Goal: Task Accomplishment & Management: Complete application form

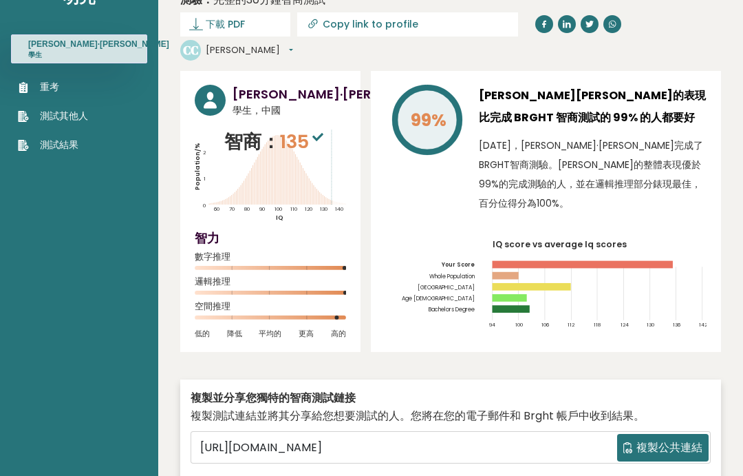
scroll to position [14, 0]
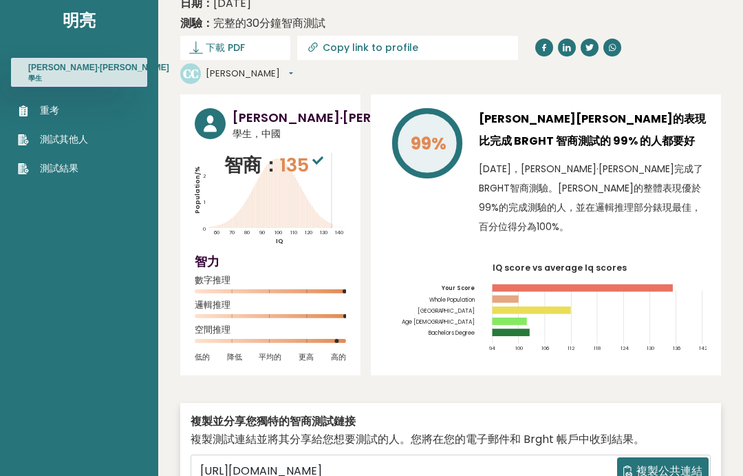
click at [56, 115] on font "重考" at bounding box center [49, 111] width 19 height 14
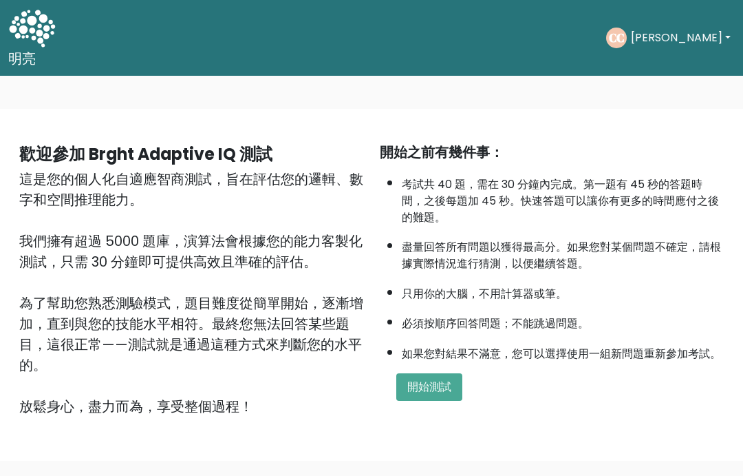
click at [444, 394] on font "開始測試" at bounding box center [429, 387] width 44 height 16
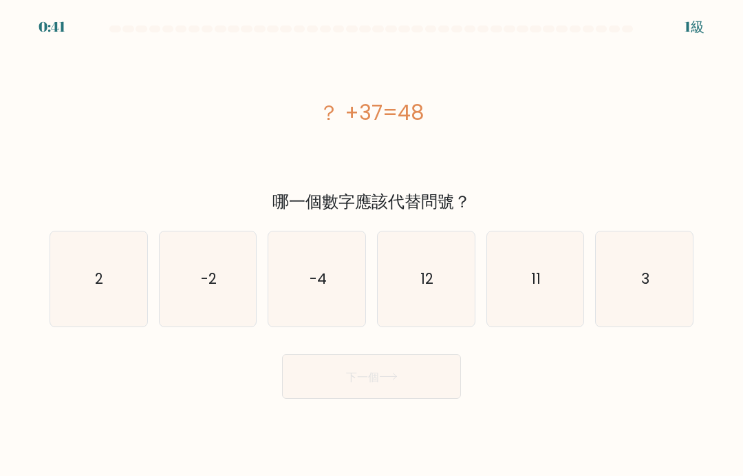
click at [555, 305] on icon "11" at bounding box center [535, 278] width 95 height 95
click at [372, 245] on input "例如 11" at bounding box center [372, 241] width 1 height 7
radio input "true"
click at [458, 387] on button "下一個" at bounding box center [371, 376] width 179 height 45
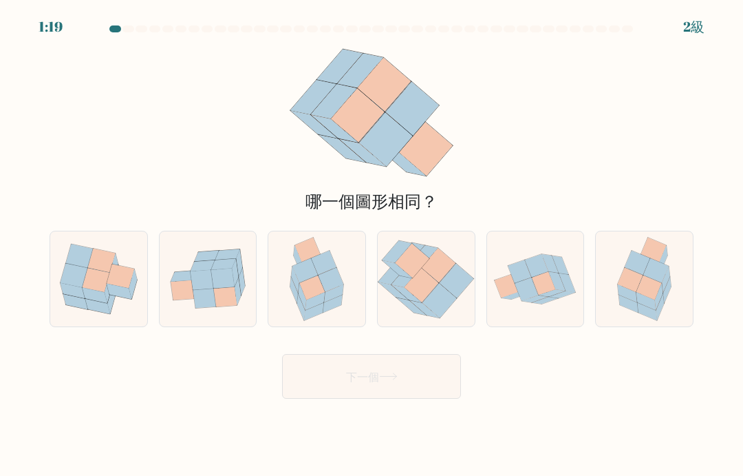
click at [650, 297] on icon at bounding box center [649, 287] width 25 height 24
click at [372, 245] on input "f." at bounding box center [372, 241] width 1 height 7
radio input "true"
click at [410, 398] on button "下一個" at bounding box center [371, 376] width 179 height 45
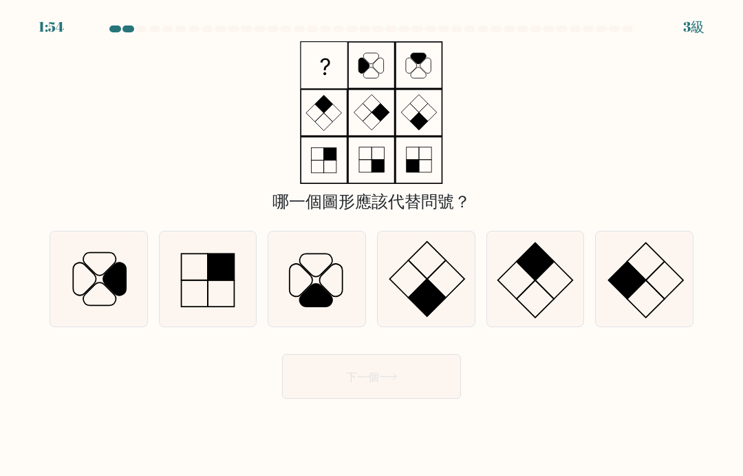
click at [338, 313] on icon at bounding box center [317, 278] width 95 height 95
click at [372, 245] on input "角" at bounding box center [372, 241] width 1 height 7
radio input "true"
click at [390, 380] on icon at bounding box center [388, 376] width 19 height 8
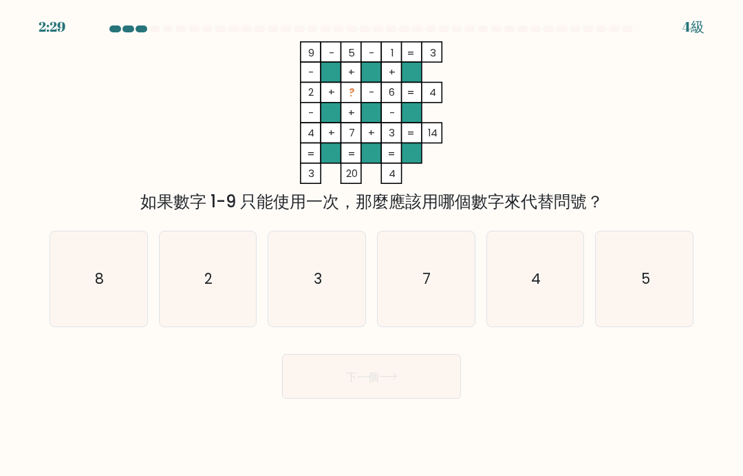
click at [123, 309] on icon "8" at bounding box center [98, 278] width 95 height 95
click at [372, 245] on input "一個。 8" at bounding box center [372, 241] width 1 height 7
radio input "true"
click at [352, 384] on font "下一個" at bounding box center [362, 376] width 33 height 16
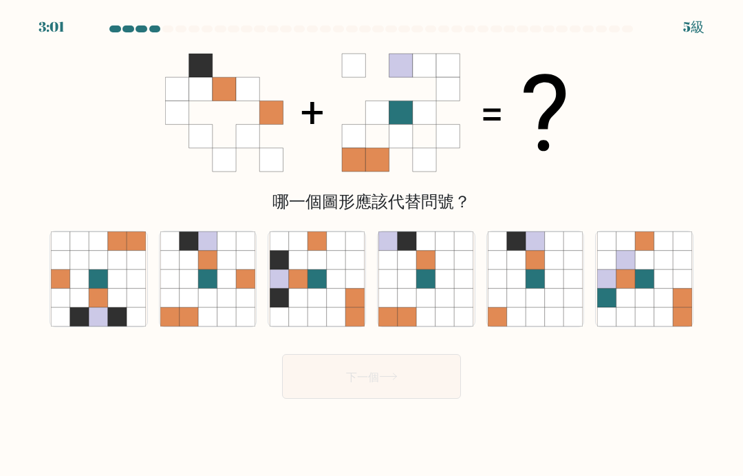
click at [197, 326] on icon at bounding box center [189, 317] width 19 height 19
click at [372, 245] on input "b." at bounding box center [372, 241] width 1 height 7
radio input "true"
click at [379, 384] on font "下一個" at bounding box center [362, 376] width 33 height 16
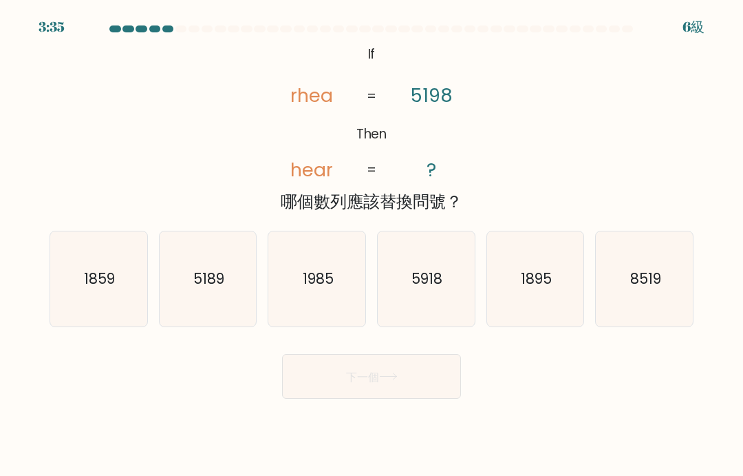
click at [337, 299] on icon "1985" at bounding box center [317, 278] width 95 height 95
click at [372, 245] on input "角 1985" at bounding box center [372, 241] width 1 height 7
radio input "true"
click at [391, 397] on button "下一個" at bounding box center [371, 376] width 179 height 45
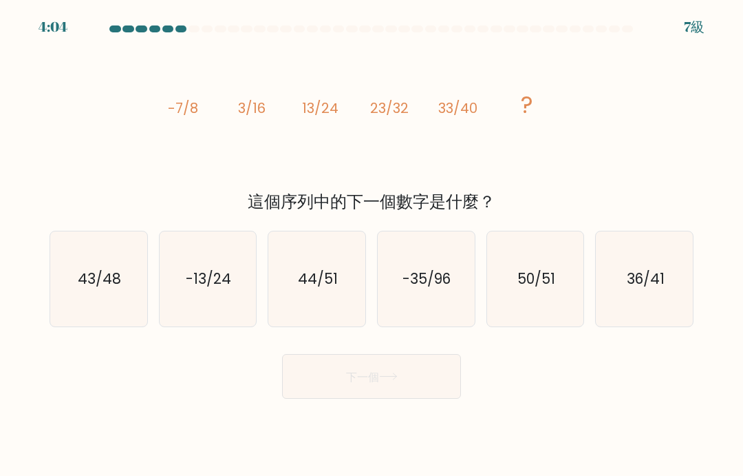
click at [93, 288] on text "43/48" at bounding box center [99, 278] width 43 height 20
click at [372, 245] on input "一個。 43/48" at bounding box center [372, 241] width 1 height 7
radio input "true"
click at [310, 398] on button "下一個" at bounding box center [371, 376] width 179 height 45
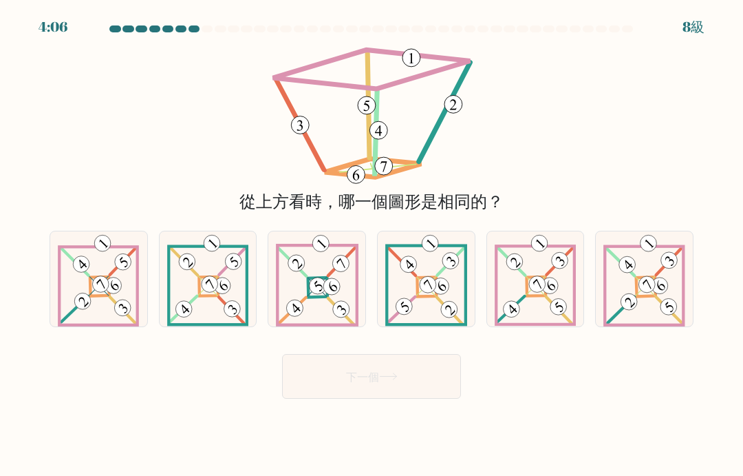
click at [641, 323] on icon at bounding box center [644, 278] width 81 height 95
click at [372, 245] on input "f." at bounding box center [372, 241] width 1 height 7
radio input "true"
click at [441, 394] on button "下一個" at bounding box center [371, 376] width 179 height 45
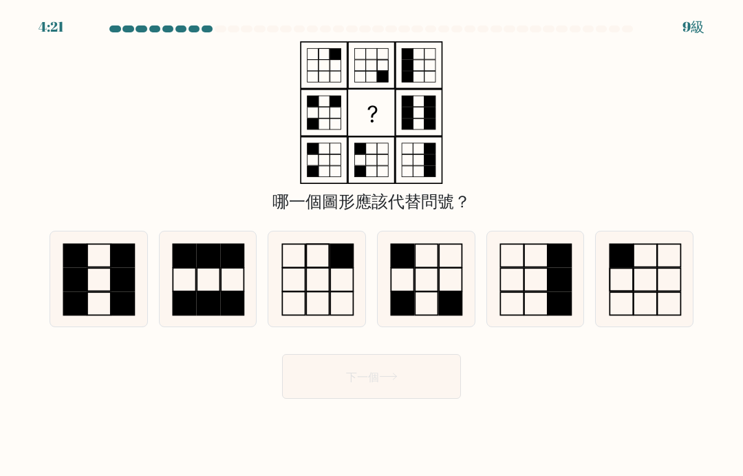
click at [406, 310] on rect at bounding box center [403, 303] width 23 height 23
click at [372, 245] on input "d." at bounding box center [372, 241] width 1 height 7
radio input "true"
click at [396, 398] on button "下一個" at bounding box center [371, 376] width 179 height 45
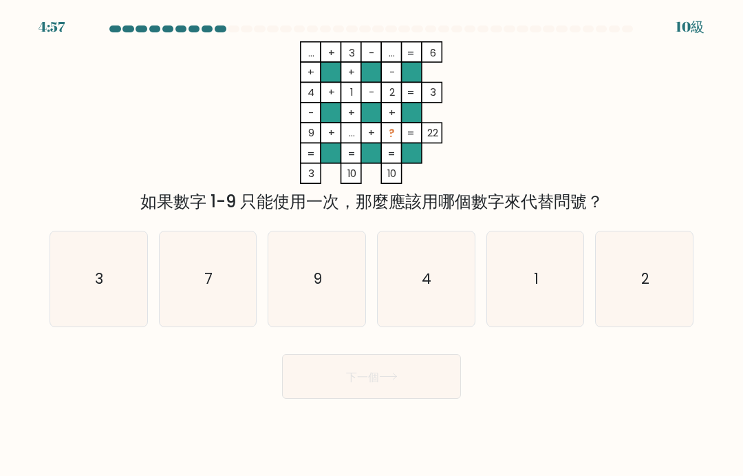
click at [204, 301] on icon "7" at bounding box center [207, 278] width 95 height 95
click at [372, 245] on input "b. 7" at bounding box center [372, 241] width 1 height 7
radio input "true"
click at [415, 394] on button "下一個" at bounding box center [371, 376] width 179 height 45
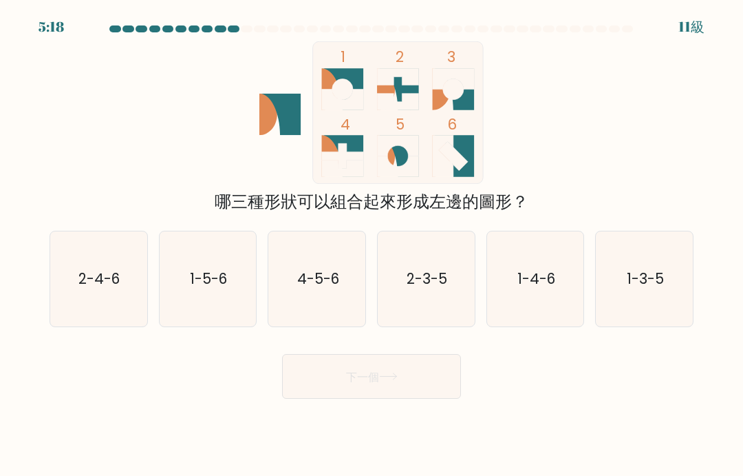
click at [666, 326] on icon "1-3-5" at bounding box center [644, 278] width 95 height 95
click at [372, 245] on input "f. 1-3-5" at bounding box center [372, 241] width 1 height 7
radio input "true"
click at [433, 396] on button "下一個" at bounding box center [371, 376] width 179 height 45
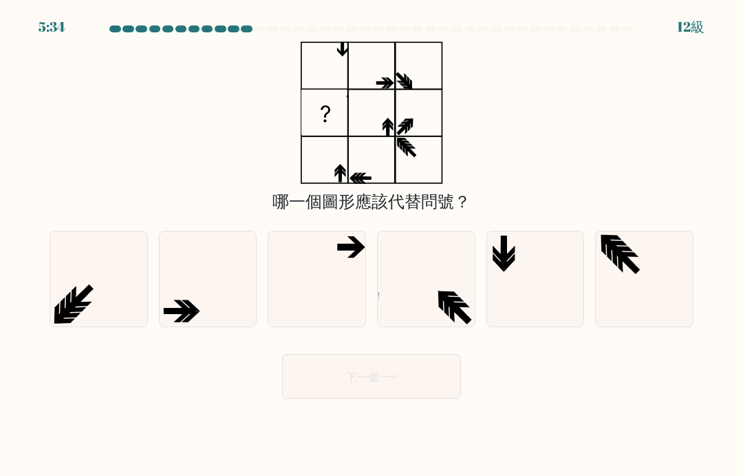
click at [305, 313] on icon at bounding box center [317, 278] width 95 height 95
click at [372, 245] on input "角" at bounding box center [372, 241] width 1 height 7
radio input "true"
click at [320, 398] on button "下一個" at bounding box center [371, 376] width 179 height 45
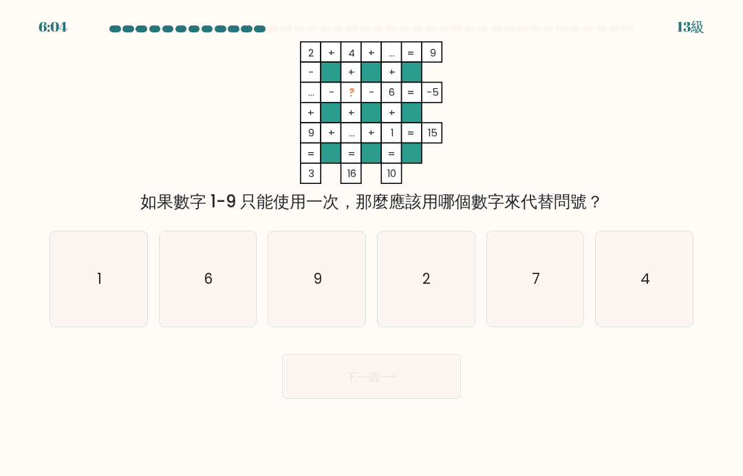
click at [524, 298] on icon "7" at bounding box center [535, 278] width 95 height 95
click at [372, 245] on input "例如 7" at bounding box center [372, 241] width 1 height 7
radio input "true"
click at [383, 380] on icon at bounding box center [388, 376] width 19 height 8
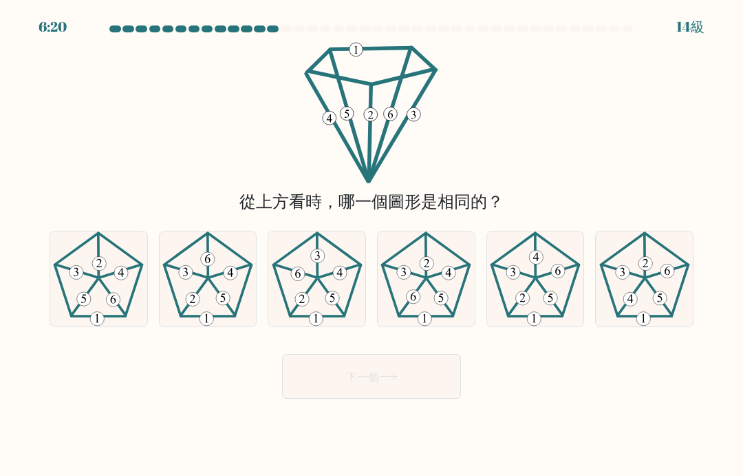
click at [439, 326] on icon at bounding box center [426, 278] width 95 height 95
click at [372, 245] on input "d." at bounding box center [372, 241] width 1 height 7
radio input "true"
click at [433, 385] on button "下一個" at bounding box center [371, 376] width 179 height 45
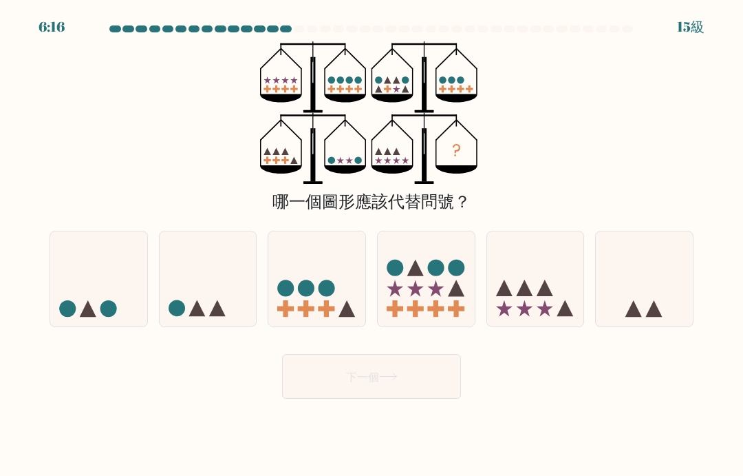
click at [305, 296] on circle at bounding box center [306, 287] width 17 height 17
click at [372, 245] on input "角" at bounding box center [372, 241] width 1 height 7
radio input "true"
click at [436, 296] on icon at bounding box center [435, 287] width 17 height 17
click at [372, 245] on input "d." at bounding box center [372, 241] width 1 height 7
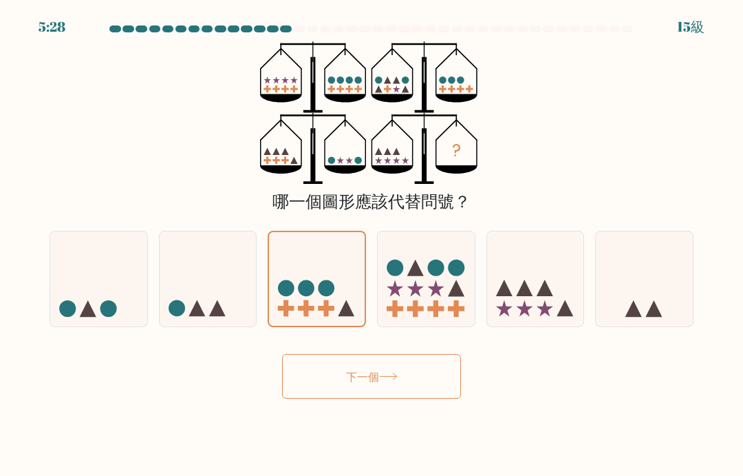
radio input "true"
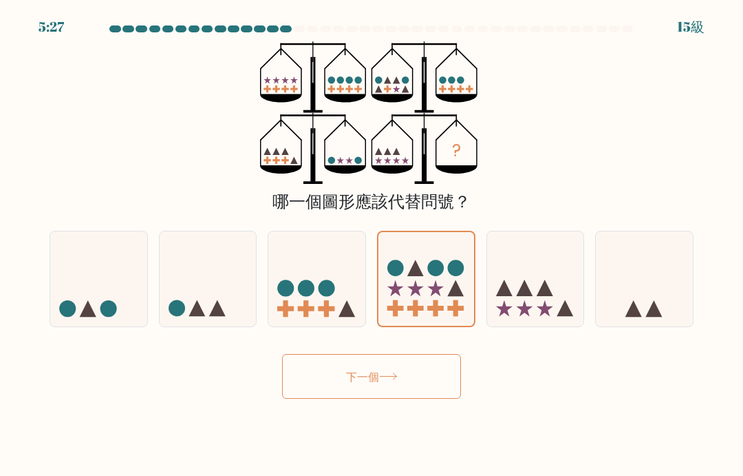
click at [434, 398] on button "下一個" at bounding box center [371, 376] width 179 height 45
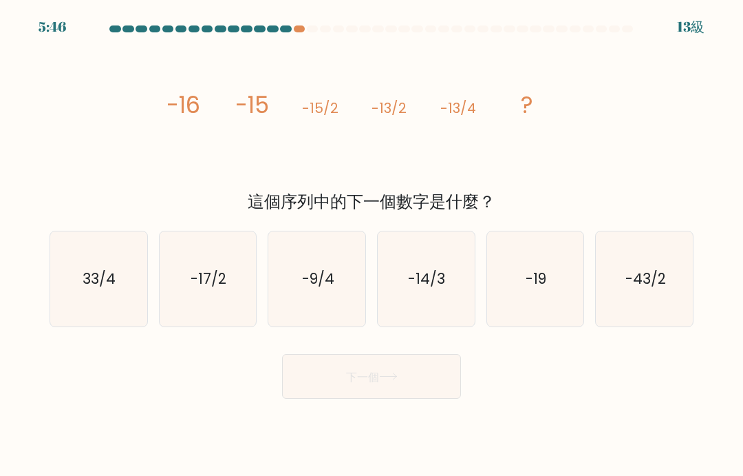
click at [193, 321] on icon "-17/2" at bounding box center [207, 278] width 95 height 95
click at [372, 245] on input "b. -17/2" at bounding box center [372, 241] width 1 height 7
radio input "true"
click at [377, 384] on font "下一個" at bounding box center [362, 376] width 33 height 16
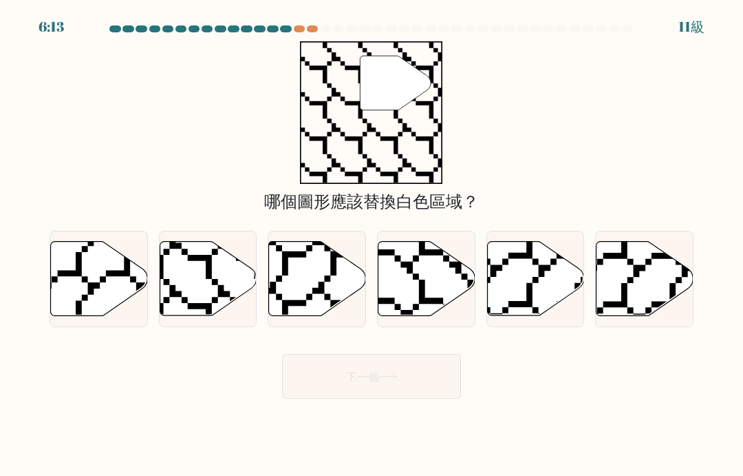
click at [184, 316] on icon at bounding box center [175, 318] width 194 height 193
click at [372, 245] on input "b." at bounding box center [372, 241] width 1 height 7
radio input "true"
click at [373, 384] on font "下一個" at bounding box center [362, 376] width 33 height 16
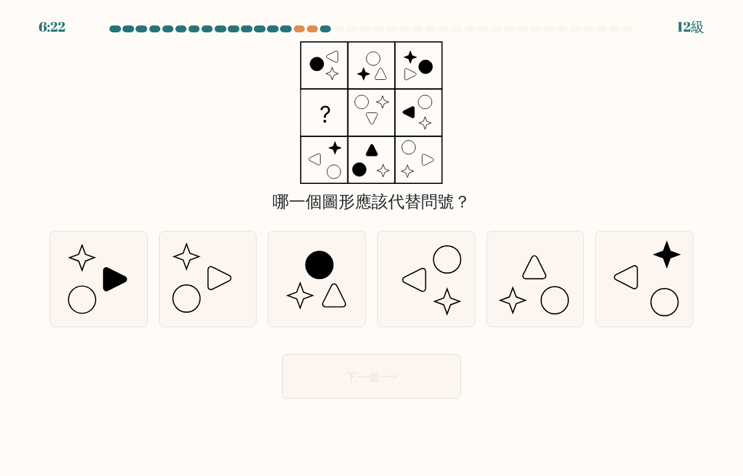
click at [107, 290] on icon at bounding box center [115, 279] width 23 height 23
click at [372, 245] on input "一個。" at bounding box center [372, 241] width 1 height 7
radio input "true"
click at [411, 395] on button "下一個" at bounding box center [371, 376] width 179 height 45
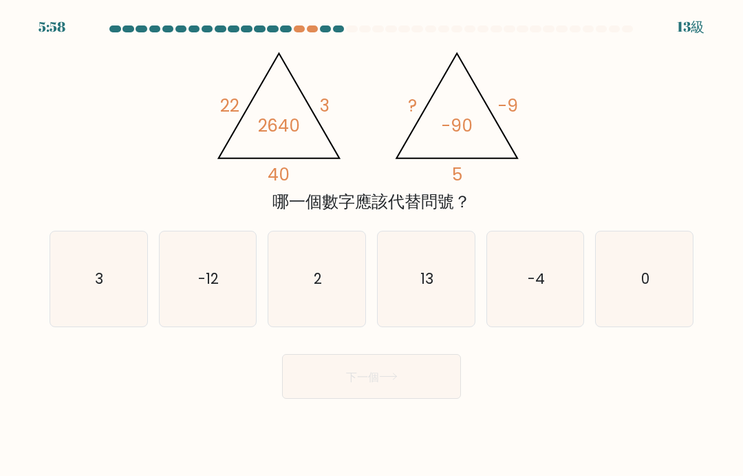
click at [337, 317] on icon "2" at bounding box center [317, 278] width 95 height 95
click at [372, 245] on input "角 2" at bounding box center [372, 241] width 1 height 7
radio input "true"
click at [421, 397] on button "下一個" at bounding box center [371, 376] width 179 height 45
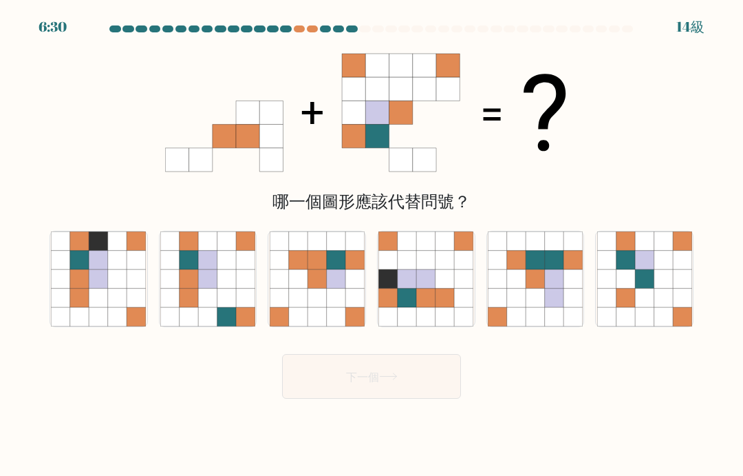
click at [304, 326] on icon at bounding box center [297, 317] width 19 height 19
click at [372, 245] on input "角" at bounding box center [372, 241] width 1 height 7
radio input "true"
click at [327, 395] on button "下一個" at bounding box center [371, 376] width 179 height 45
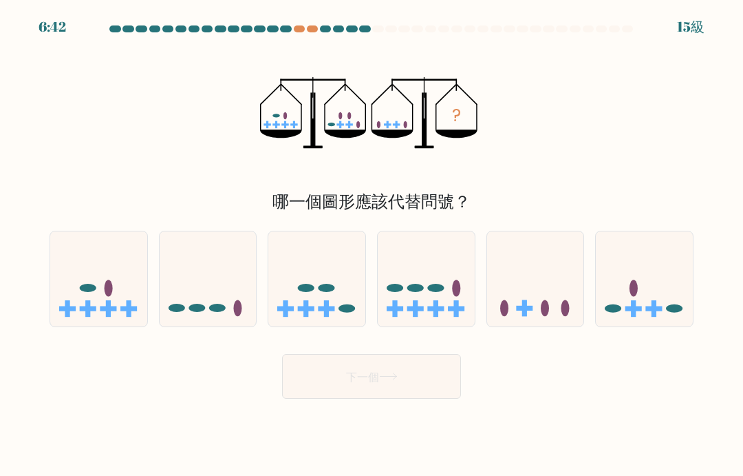
click at [543, 311] on icon at bounding box center [535, 279] width 97 height 81
click at [372, 245] on input "例如" at bounding box center [372, 241] width 1 height 7
radio input "true"
click at [435, 397] on button "下一個" at bounding box center [371, 376] width 179 height 45
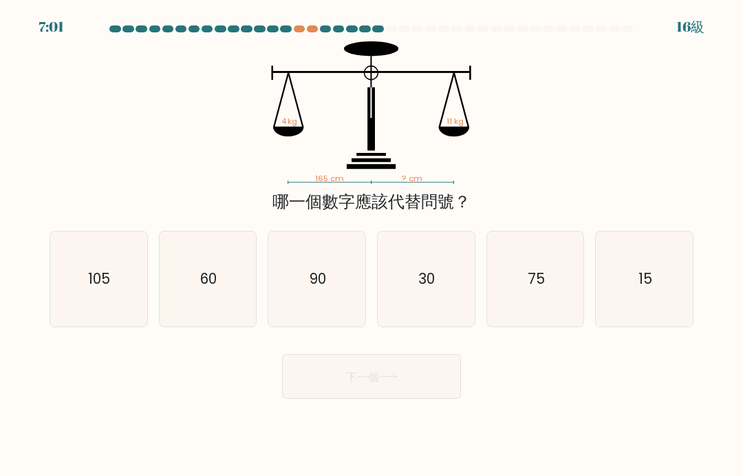
click at [220, 300] on icon "60" at bounding box center [207, 278] width 95 height 95
click at [372, 245] on input "b. 60" at bounding box center [372, 241] width 1 height 7
radio input "true"
click at [416, 397] on button "下一個" at bounding box center [371, 376] width 179 height 45
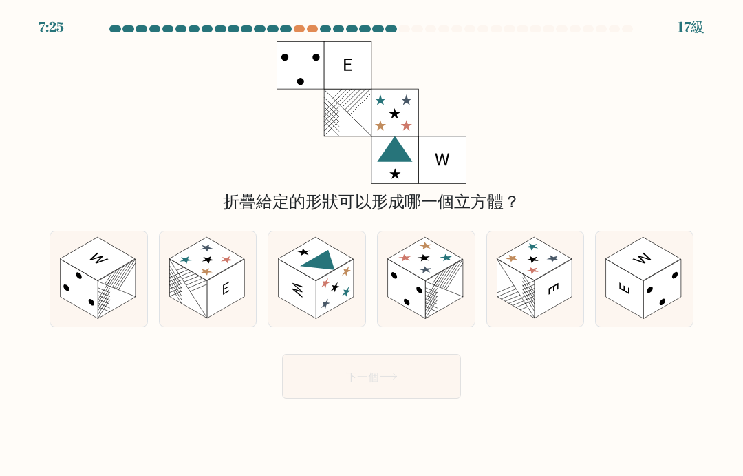
click at [202, 307] on rect at bounding box center [188, 288] width 38 height 59
click at [372, 245] on input "b." at bounding box center [372, 241] width 1 height 7
radio input "true"
click at [355, 398] on button "下一個" at bounding box center [371, 376] width 179 height 45
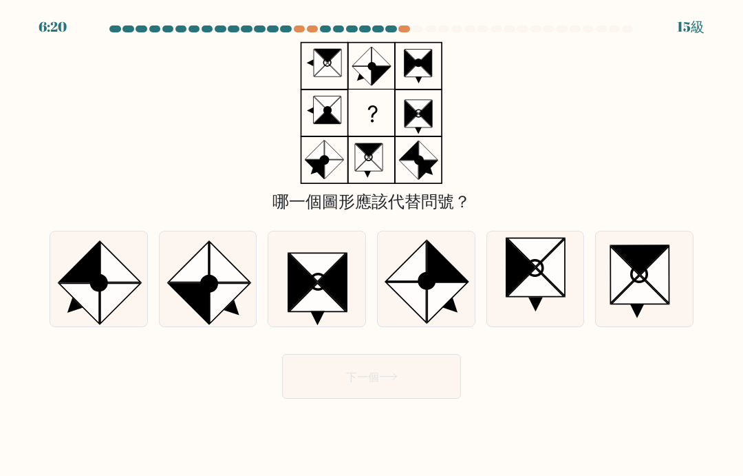
click at [89, 281] on icon at bounding box center [79, 262] width 40 height 40
click at [372, 245] on input "一個。" at bounding box center [372, 241] width 1 height 7
radio input "true"
click at [346, 384] on font "下一個" at bounding box center [362, 376] width 33 height 16
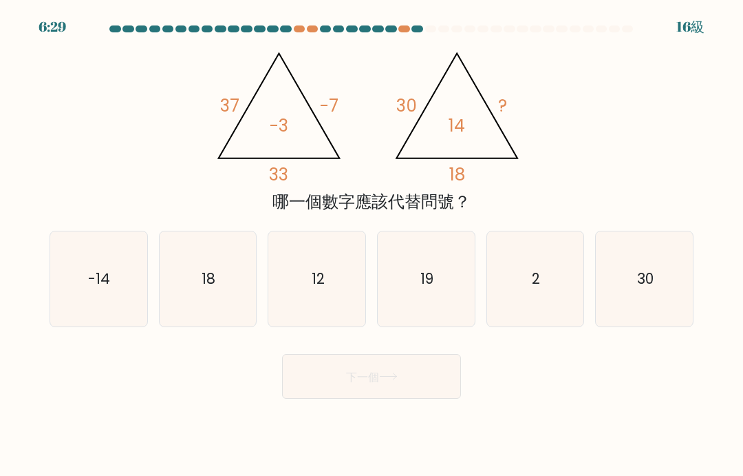
click at [546, 306] on icon "2" at bounding box center [535, 278] width 95 height 95
click at [372, 245] on input "例如 2" at bounding box center [372, 241] width 1 height 7
radio input "true"
click at [423, 394] on button "下一個" at bounding box center [371, 376] width 179 height 45
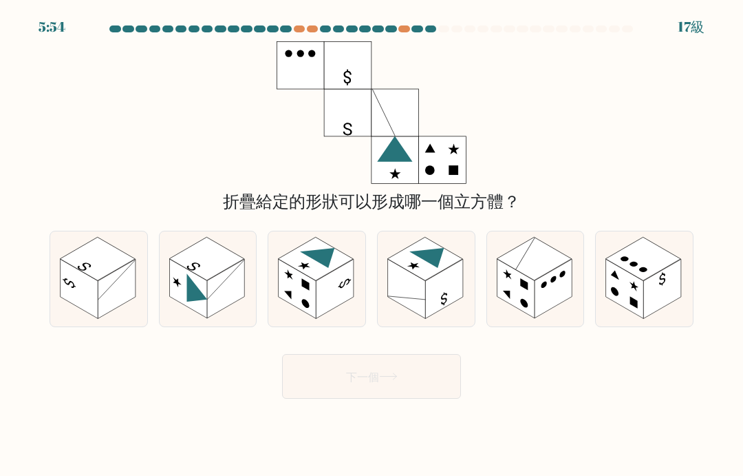
click at [663, 319] on rect at bounding box center [663, 288] width 38 height 59
click at [372, 245] on input "f." at bounding box center [372, 241] width 1 height 7
radio input "true"
click at [65, 292] on rect at bounding box center [80, 288] width 38 height 59
click at [372, 245] on input "一個。" at bounding box center [372, 241] width 1 height 7
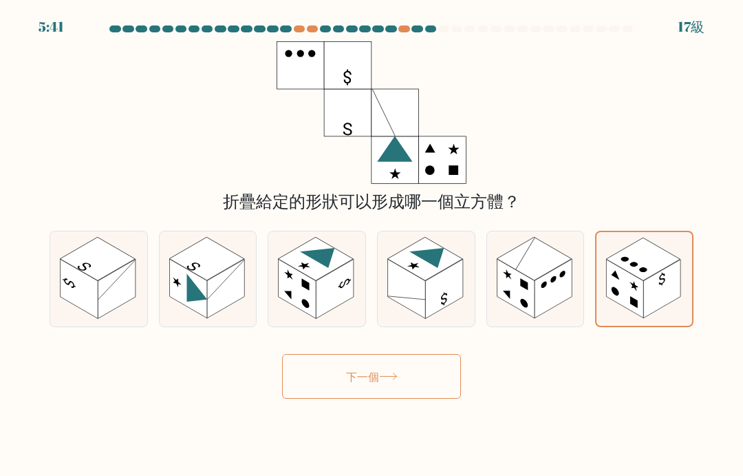
radio input "true"
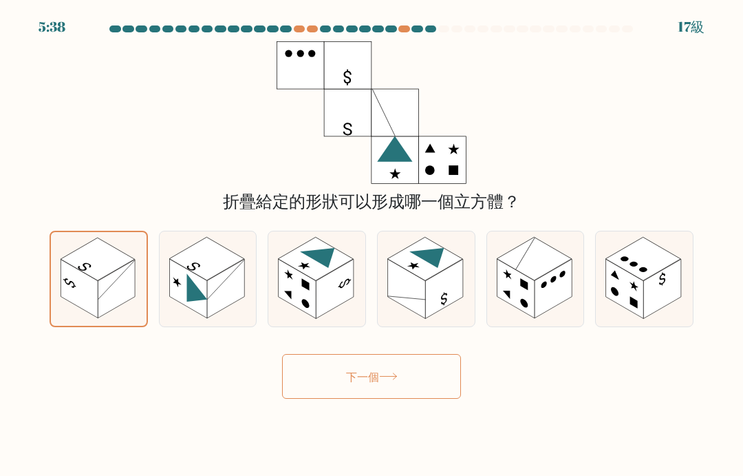
click at [550, 326] on icon at bounding box center [535, 278] width 97 height 95
click at [372, 245] on input "例如" at bounding box center [372, 241] width 1 height 7
radio input "true"
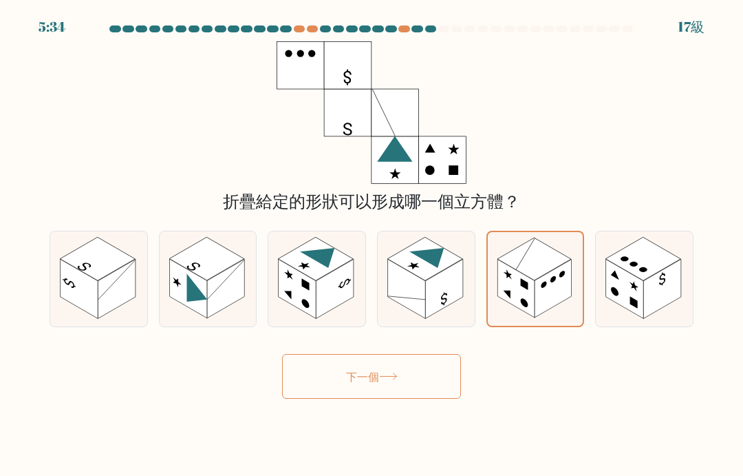
click at [432, 387] on button "下一個" at bounding box center [371, 376] width 179 height 45
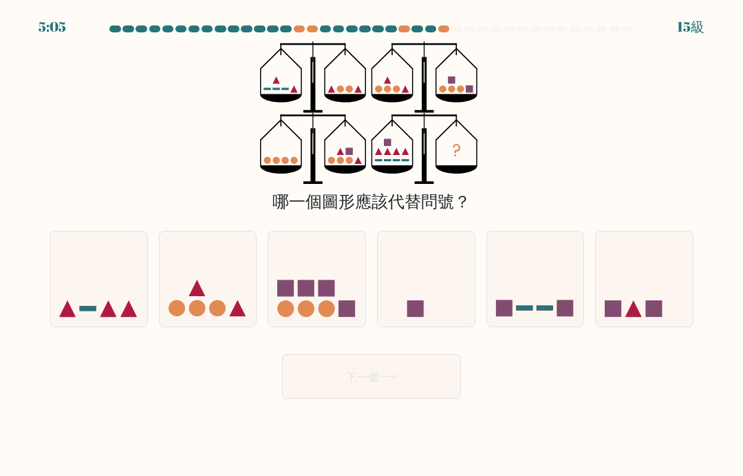
click at [321, 296] on rect at bounding box center [326, 287] width 17 height 17
click at [372, 245] on input "角" at bounding box center [372, 241] width 1 height 7
radio input "true"
click at [421, 398] on button "下一個" at bounding box center [371, 376] width 179 height 45
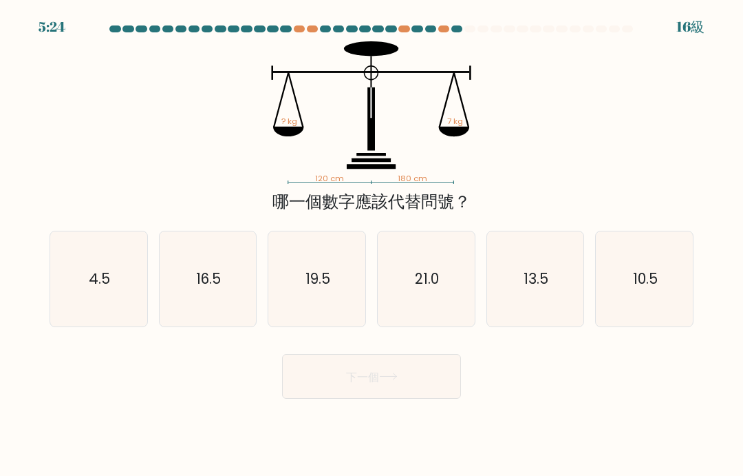
click at [641, 321] on icon "10.5" at bounding box center [644, 278] width 95 height 95
click at [372, 245] on input "f. 10.5" at bounding box center [372, 241] width 1 height 7
radio input "true"
click at [435, 396] on button "下一個" at bounding box center [371, 376] width 179 height 45
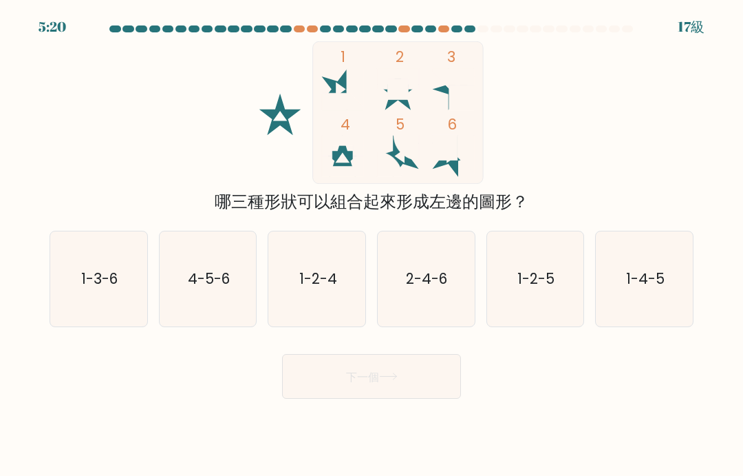
click at [107, 264] on icon "1-3-6" at bounding box center [98, 278] width 95 height 95
click at [372, 245] on input "一個。 1-3-6" at bounding box center [372, 241] width 1 height 7
radio input "true"
click at [330, 387] on button "下一個" at bounding box center [371, 376] width 179 height 45
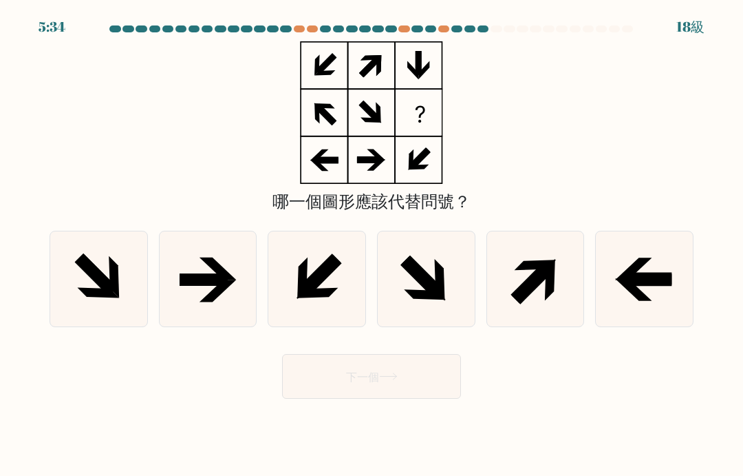
click at [660, 323] on icon at bounding box center [644, 278] width 95 height 95
click at [372, 245] on input "f." at bounding box center [372, 241] width 1 height 7
radio input "true"
click at [374, 384] on font "下一個" at bounding box center [362, 376] width 33 height 16
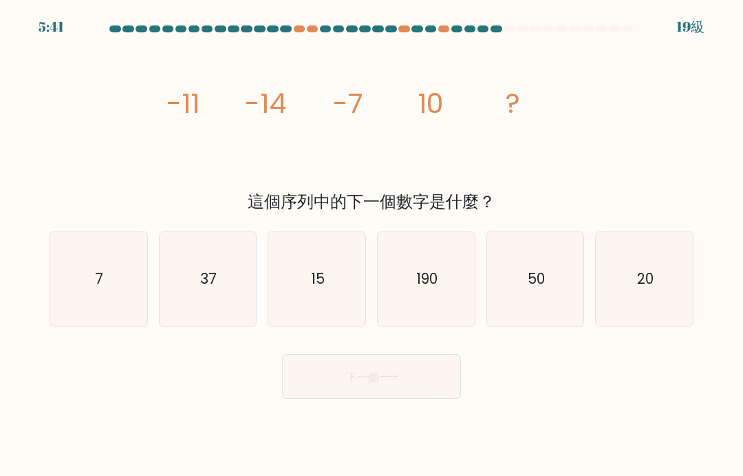
click at [206, 287] on text "37" at bounding box center [208, 278] width 17 height 20
click at [372, 245] on input "b. 37" at bounding box center [372, 241] width 1 height 7
radio input "true"
click at [351, 384] on font "下一個" at bounding box center [362, 376] width 33 height 16
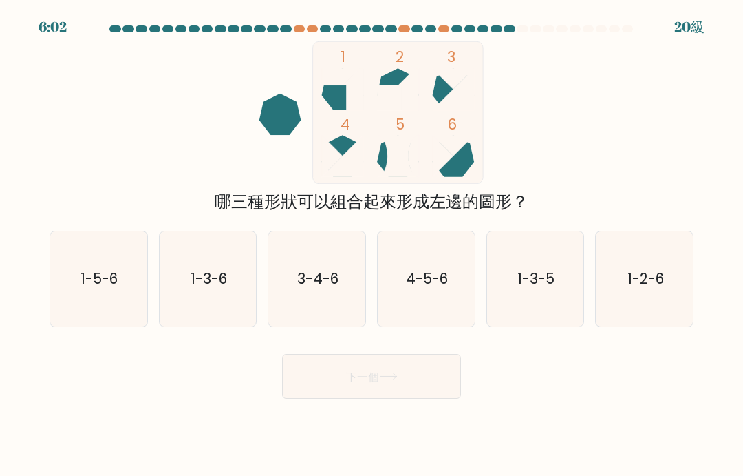
click at [330, 288] on text "3-4-6" at bounding box center [317, 278] width 41 height 20
click at [372, 245] on input "角 3-4-6" at bounding box center [372, 241] width 1 height 7
radio input "true"
click at [429, 398] on button "下一個" at bounding box center [371, 376] width 179 height 45
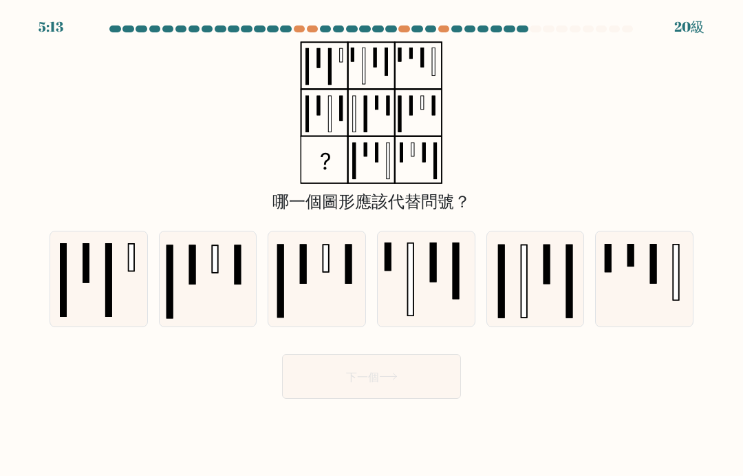
click at [105, 322] on icon at bounding box center [98, 278] width 95 height 95
click at [372, 245] on input "一個。" at bounding box center [372, 241] width 1 height 7
radio input "true"
click at [350, 384] on font "下一個" at bounding box center [362, 376] width 33 height 16
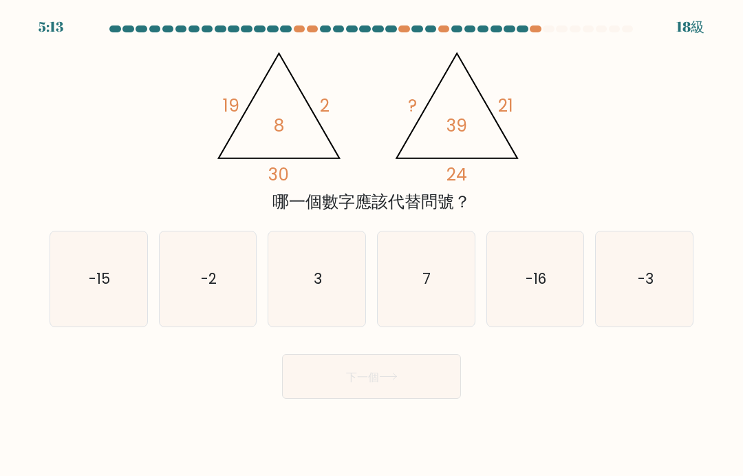
click at [315, 288] on text "3" at bounding box center [318, 278] width 8 height 20
click at [372, 245] on input "角 3" at bounding box center [372, 241] width 1 height 7
radio input "true"
click at [427, 398] on button "下一個" at bounding box center [371, 376] width 179 height 45
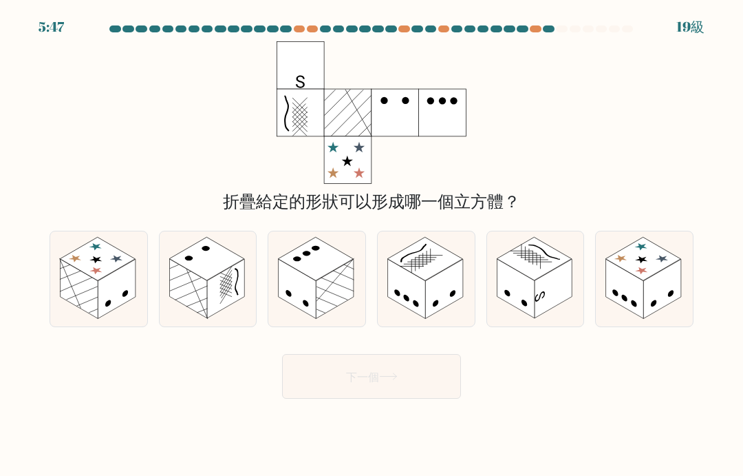
click at [82, 299] on rect at bounding box center [80, 288] width 38 height 59
click at [372, 245] on input "一個。" at bounding box center [372, 241] width 1 height 7
radio input "true"
click at [389, 380] on icon at bounding box center [388, 376] width 19 height 8
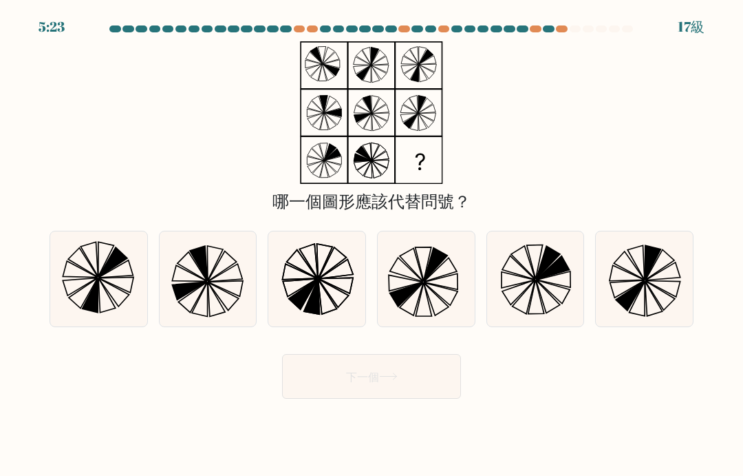
click at [224, 309] on icon at bounding box center [207, 278] width 95 height 95
click at [372, 245] on input "b." at bounding box center [372, 241] width 1 height 7
radio input "true"
click at [430, 398] on button "下一個" at bounding box center [371, 376] width 179 height 45
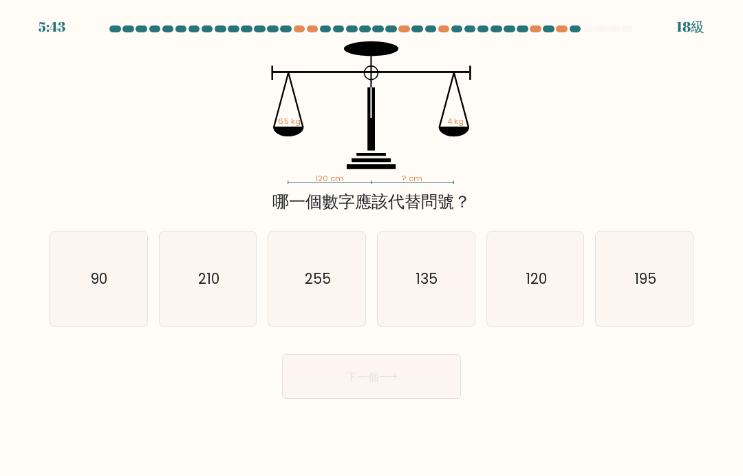
click at [666, 316] on icon "195" at bounding box center [644, 278] width 95 height 95
click at [372, 245] on input "f. 195" at bounding box center [372, 241] width 1 height 7
radio input "true"
click at [402, 398] on button "下一個" at bounding box center [371, 376] width 179 height 45
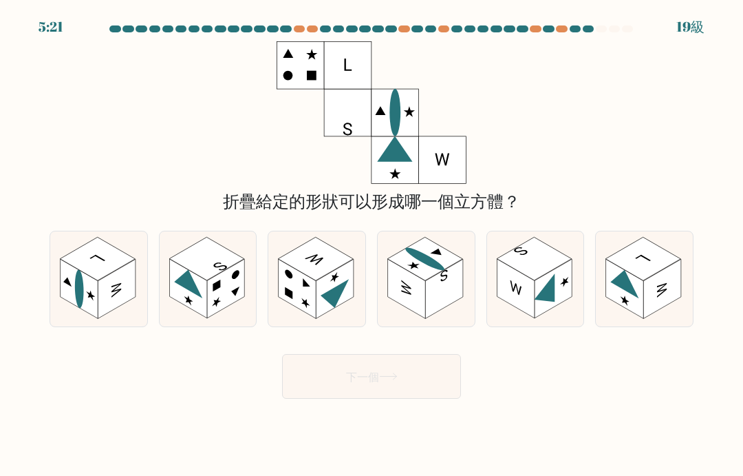
click at [306, 326] on icon at bounding box center [316, 278] width 97 height 95
click at [372, 245] on input "角" at bounding box center [372, 241] width 1 height 7
radio input "true"
click at [308, 354] on button "下一個" at bounding box center [371, 376] width 179 height 45
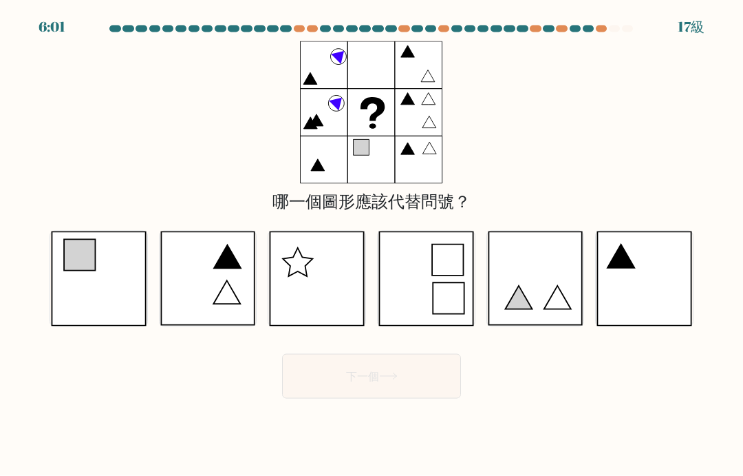
scroll to position [0, 0]
click at [133, 295] on icon at bounding box center [99, 278] width 96 height 95
click at [372, 245] on input "一個。" at bounding box center [372, 241] width 1 height 7
radio input "true"
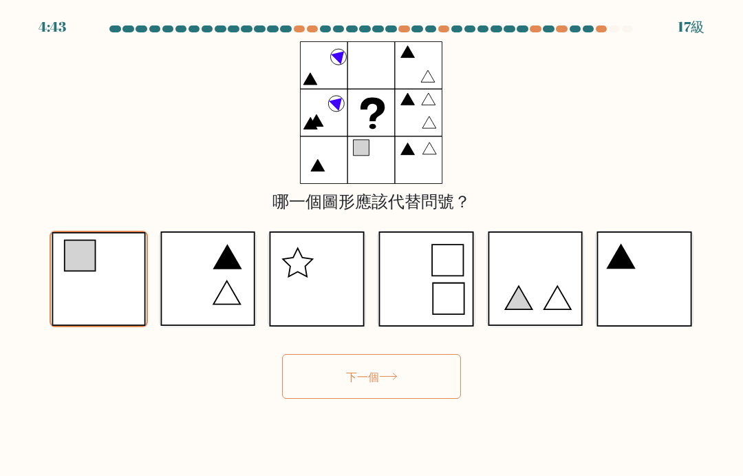
click at [407, 392] on button "下一個" at bounding box center [371, 376] width 179 height 45
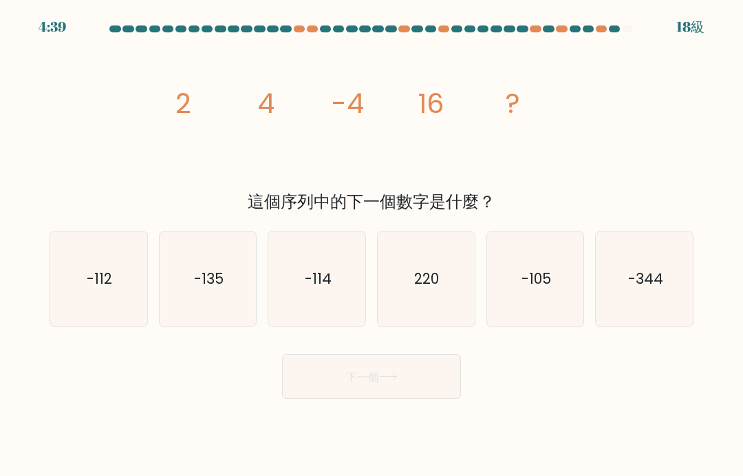
click at [315, 322] on icon "-114" at bounding box center [317, 278] width 95 height 95
click at [372, 245] on input "角 -114" at bounding box center [372, 241] width 1 height 7
radio input "true"
click at [312, 397] on button "下一個" at bounding box center [371, 376] width 179 height 45
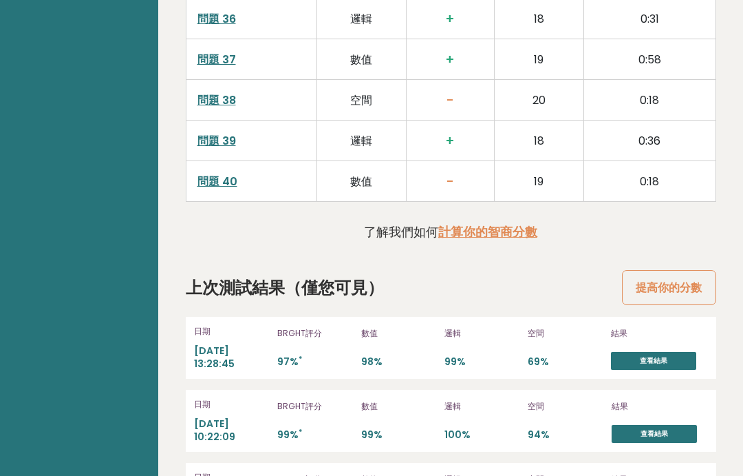
scroll to position [3460, 0]
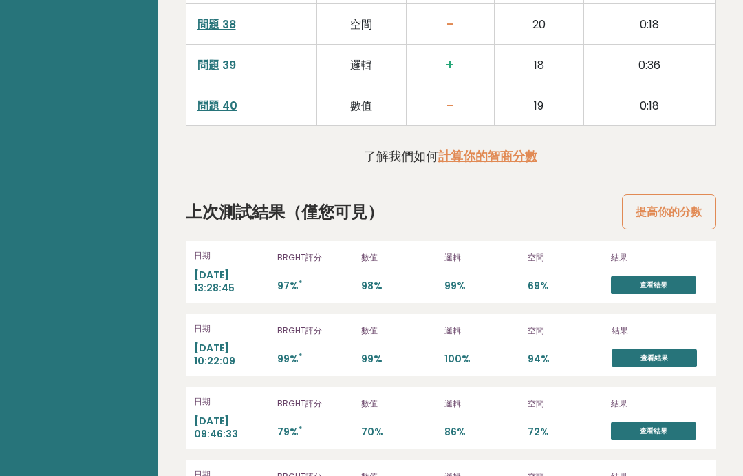
click at [657, 279] on font "查看結果" at bounding box center [654, 284] width 28 height 10
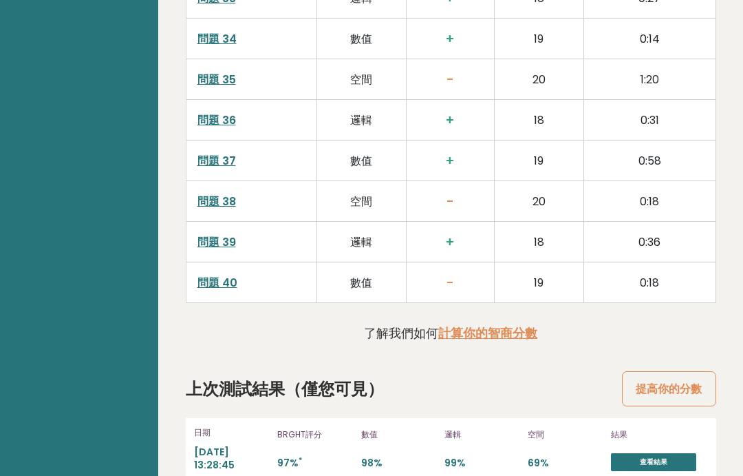
scroll to position [3407, 0]
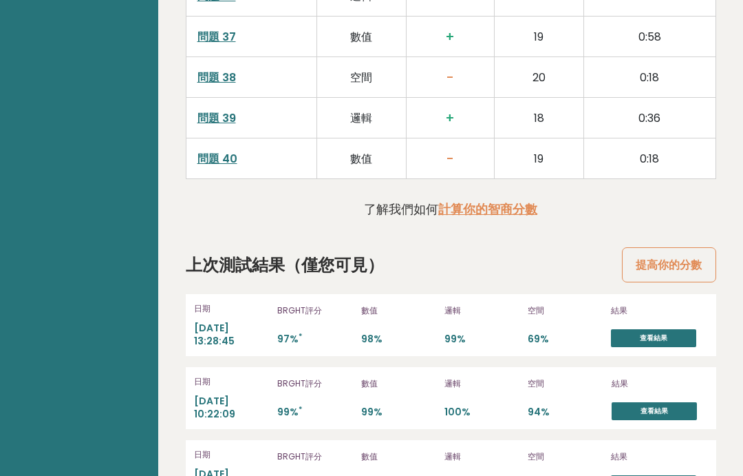
click at [662, 475] on font "查看結果" at bounding box center [654, 483] width 28 height 10
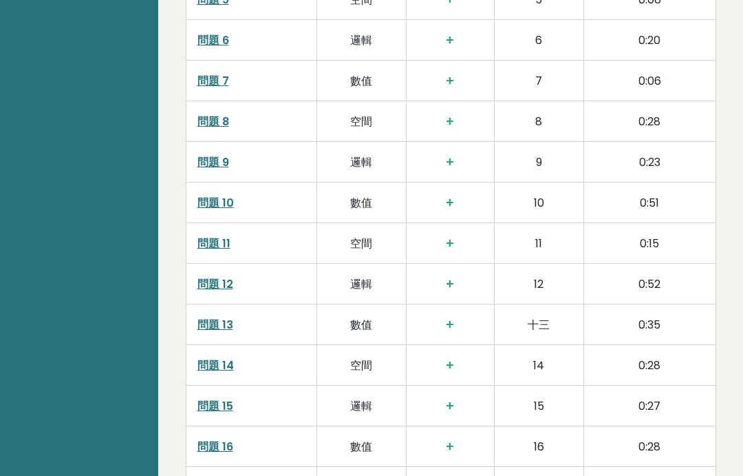
scroll to position [2331, 0]
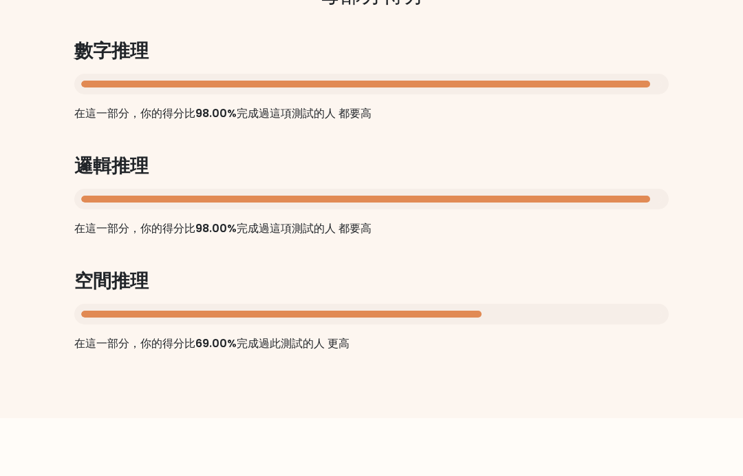
scroll to position [1388, 0]
